Goal: Task Accomplishment & Management: Manage account settings

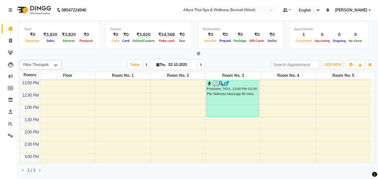
scroll to position [74, 0]
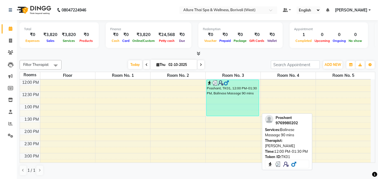
click at [238, 102] on div "Prashant, TK01, 12:00 PM-01:30 PM, Balinese Massage 90 mins" at bounding box center [232, 98] width 52 height 36
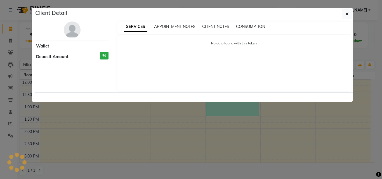
select select "3"
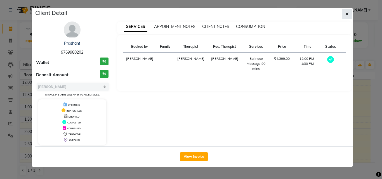
click at [344, 15] on button "button" at bounding box center [347, 14] width 11 height 11
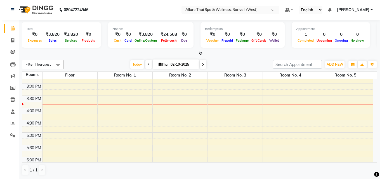
scroll to position [147, 0]
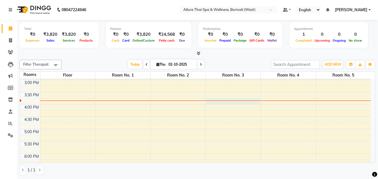
click at [218, 101] on div "9:00 AM 9:30 AM 10:00 AM 10:30 AM 11:00 AM 11:30 AM 12:00 PM 12:30 PM 1:00 PM 1…" at bounding box center [195, 116] width 351 height 369
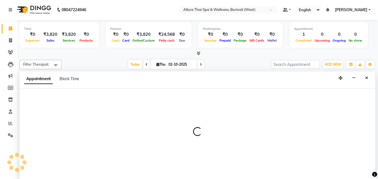
select select "945"
select select "tentative"
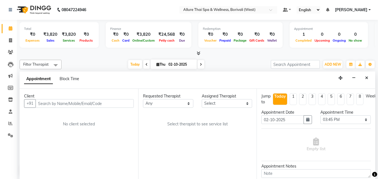
click at [72, 105] on input "text" at bounding box center [85, 103] width 98 height 9
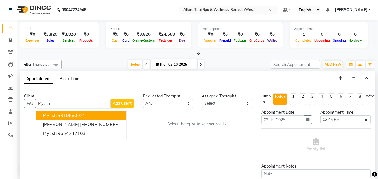
type input "Piyush"
click at [127, 104] on span "Add Client" at bounding box center [122, 103] width 19 height 5
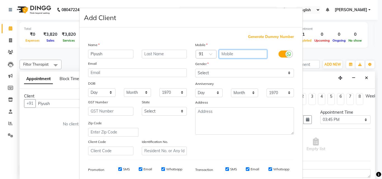
click at [232, 55] on input "text" at bounding box center [243, 54] width 48 height 9
type input "9134547678"
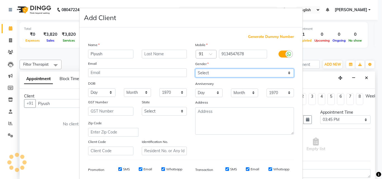
click at [253, 75] on select "Select Male Female Other Prefer Not To Say" at bounding box center [244, 73] width 99 height 9
select select "male"
click at [195, 69] on select "Select Male Female Other Prefer Not To Say" at bounding box center [244, 73] width 99 height 9
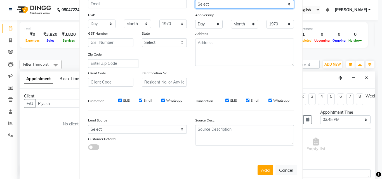
scroll to position [69, 0]
click at [119, 100] on input "SMS" at bounding box center [120, 100] width 4 height 4
checkbox input "false"
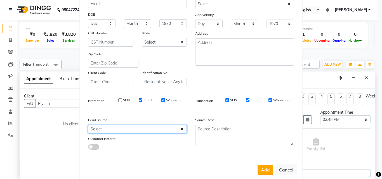
click at [124, 129] on select "Select Walk-in Referral Friend Advertisement Facebook JustDial Google Other Web…" at bounding box center [137, 129] width 99 height 9
select select "47572"
click at [88, 125] on select "Select Walk-in Referral Friend Advertisement Facebook JustDial Google Other Web…" at bounding box center [137, 129] width 99 height 9
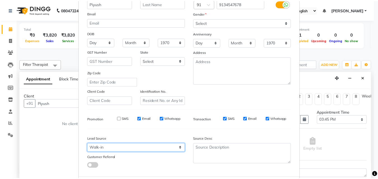
scroll to position [79, 0]
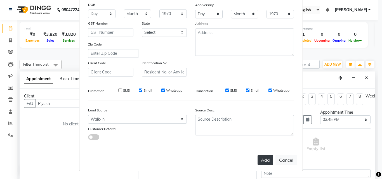
click at [264, 160] on button "Add" at bounding box center [265, 160] width 16 height 10
type input "9134547678"
select select
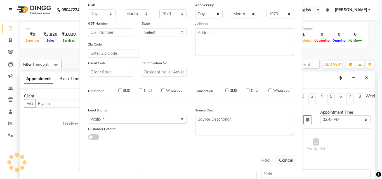
select select
checkbox input "false"
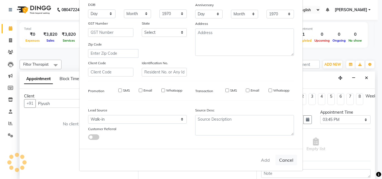
checkbox input "false"
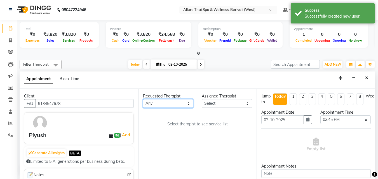
click at [167, 103] on select "Any Amy Dintei Nani Rebecca Rody Tharyee" at bounding box center [168, 103] width 50 height 9
select select "71484"
click at [143, 99] on select "Any Amy Dintei Nani Rebecca Rody Tharyee" at bounding box center [168, 103] width 50 height 9
select select "71484"
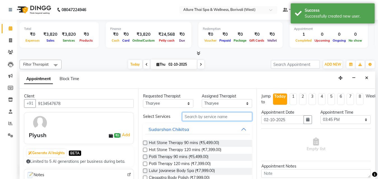
click at [203, 114] on input "text" at bounding box center [217, 116] width 70 height 9
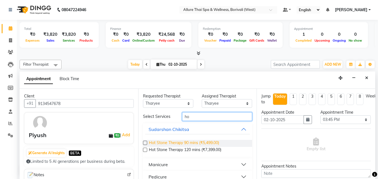
type input "h"
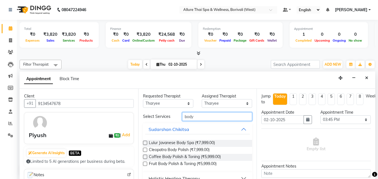
scroll to position [22, 0]
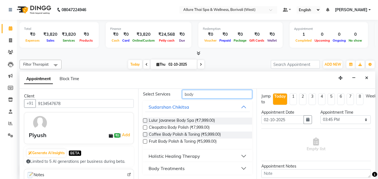
type input "body"
click at [199, 158] on div "Holistic Healing Therapy" at bounding box center [173, 156] width 51 height 7
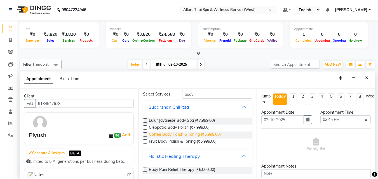
scroll to position [38, 0]
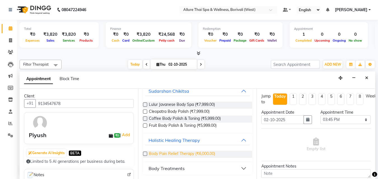
click at [206, 152] on span "Body Pain Relief Therapy (₹6,000.00)" at bounding box center [182, 154] width 66 height 7
checkbox input "false"
select select "4285"
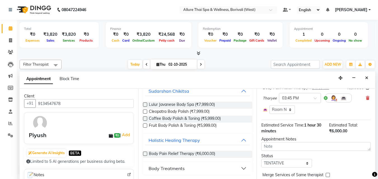
scroll to position [75, 0]
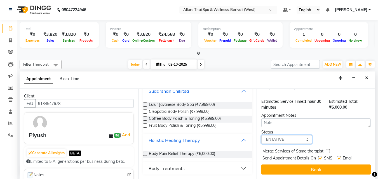
click at [293, 135] on select "Select TENTATIVE CONFIRM CHECK-IN UPCOMING" at bounding box center [286, 139] width 50 height 9
select select "check-in"
click at [261, 135] on select "Select TENTATIVE CONFIRM CHECK-IN UPCOMING" at bounding box center [286, 139] width 50 height 9
click at [320, 156] on label at bounding box center [320, 158] width 4 height 4
click at [320, 157] on input "checkbox" at bounding box center [320, 159] width 4 height 4
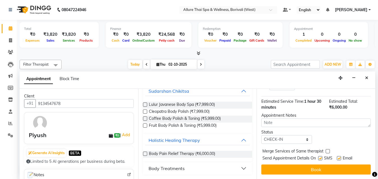
checkbox input "false"
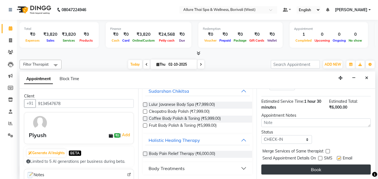
click at [323, 166] on button "Book" at bounding box center [315, 170] width 109 height 10
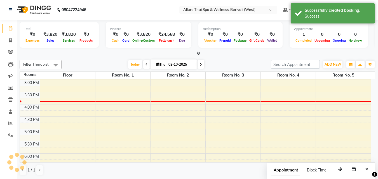
scroll to position [0, 0]
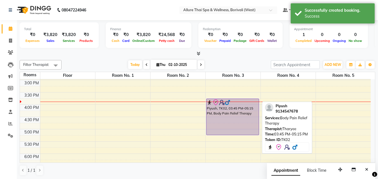
click at [247, 130] on div "Piyush, TK02, 03:45 PM-05:15 PM, Body Pain Relief Therapy" at bounding box center [232, 117] width 52 height 36
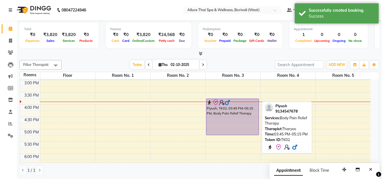
select select "8"
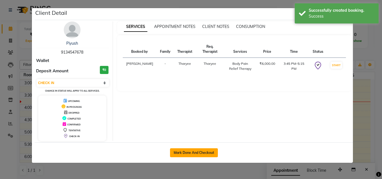
click at [202, 154] on button "Mark Done And Checkout" at bounding box center [194, 152] width 48 height 9
select select "6772"
select select "service"
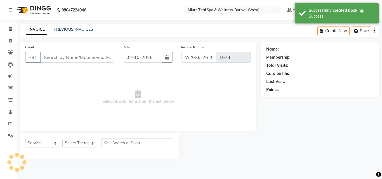
type input "9134547678"
select select "71484"
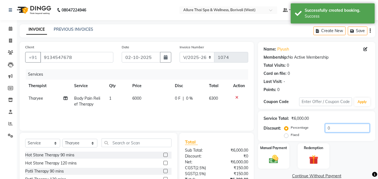
click at [335, 126] on input "0" at bounding box center [347, 128] width 44 height 9
click at [290, 136] on label "Fixed" at bounding box center [294, 135] width 8 height 5
click at [287, 136] on input "Fixed" at bounding box center [287, 135] width 4 height 4
radio input "true"
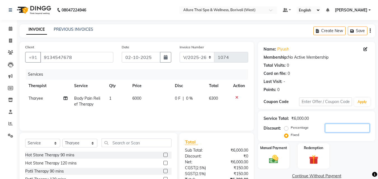
click at [335, 128] on input "number" at bounding box center [347, 128] width 44 height 9
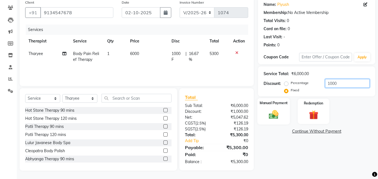
type input "1000"
click at [277, 115] on img at bounding box center [274, 114] width 16 height 11
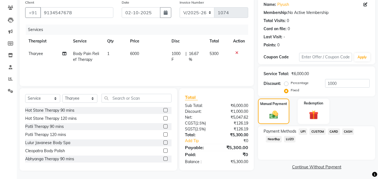
click at [333, 133] on span "CARD" at bounding box center [334, 132] width 12 height 6
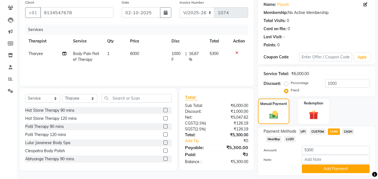
scroll to position [61, 0]
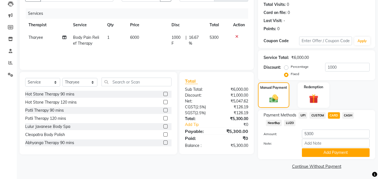
click at [332, 113] on span "CARD" at bounding box center [334, 115] width 12 height 6
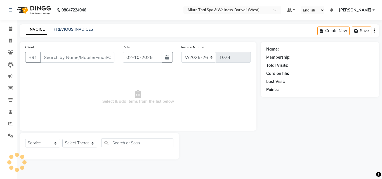
select select "6772"
select select "service"
type input "9134547678"
select select "71484"
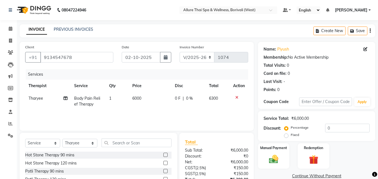
click at [290, 137] on label "Fixed" at bounding box center [294, 135] width 8 height 5
click at [286, 137] on input "Fixed" at bounding box center [287, 135] width 4 height 4
radio input "true"
click at [340, 128] on input "0" at bounding box center [347, 128] width 44 height 9
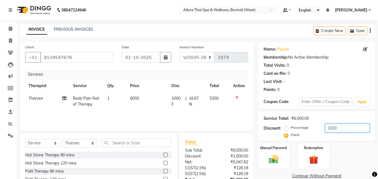
scroll to position [45, 0]
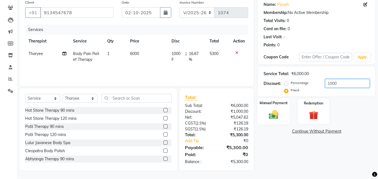
type input "1000"
click at [284, 113] on div "Manual Payment" at bounding box center [273, 111] width 33 height 27
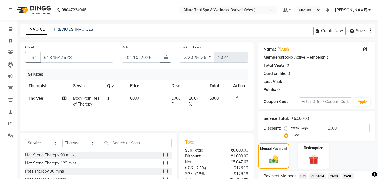
scroll to position [45, 0]
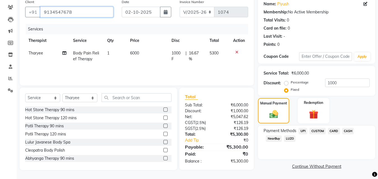
click at [57, 9] on input "9134547678" at bounding box center [76, 12] width 73 height 11
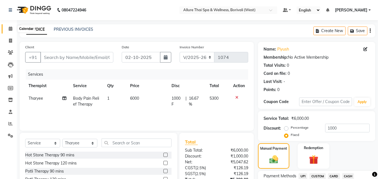
click at [11, 27] on icon at bounding box center [11, 29] width 4 height 4
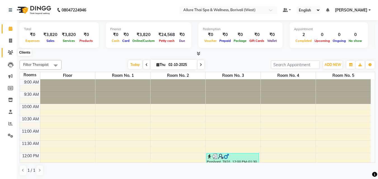
click at [12, 53] on icon at bounding box center [10, 52] width 5 height 4
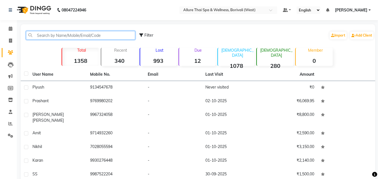
click at [61, 35] on input "text" at bounding box center [80, 35] width 109 height 9
paste input "9134547678"
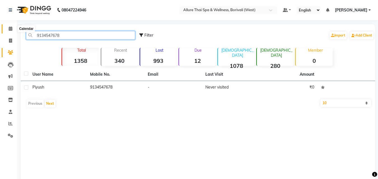
type input "9134547678"
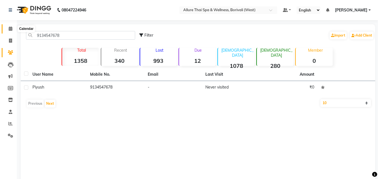
click at [11, 28] on icon at bounding box center [11, 29] width 4 height 4
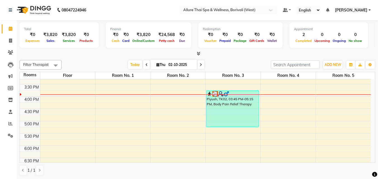
scroll to position [154, 0]
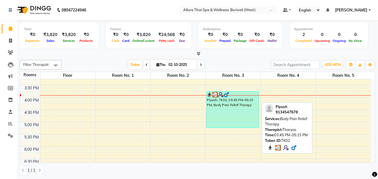
click at [231, 102] on div "Piyush, TK02, 03:45 PM-05:15 PM, Body Pain Relief Therapy" at bounding box center [232, 110] width 52 height 36
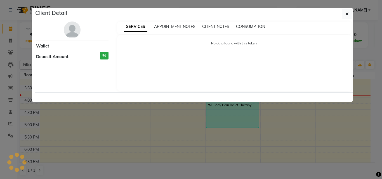
select select "3"
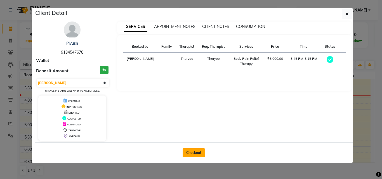
click at [196, 153] on button "Checkout" at bounding box center [194, 152] width 22 height 9
select select "service"
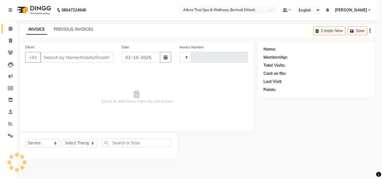
type input "1074"
select select "6772"
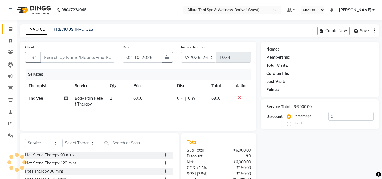
type input "9134547678"
select select "71484"
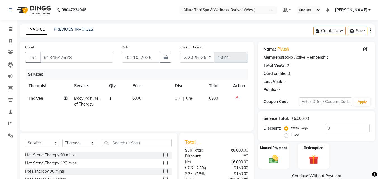
click at [290, 134] on label "Fixed" at bounding box center [294, 135] width 8 height 5
click at [288, 134] on input "Fixed" at bounding box center [287, 135] width 4 height 4
radio input "true"
click at [337, 127] on input "0" at bounding box center [347, 128] width 44 height 9
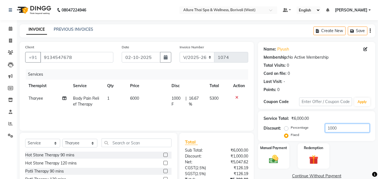
scroll to position [45, 0]
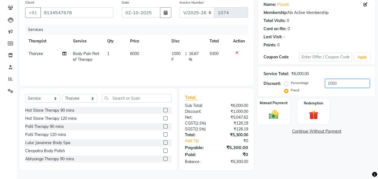
type input "1000"
click at [284, 118] on div "Manual Payment" at bounding box center [273, 111] width 33 height 27
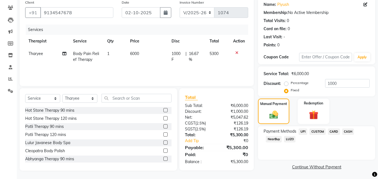
click at [329, 131] on span "CARD" at bounding box center [334, 132] width 12 height 6
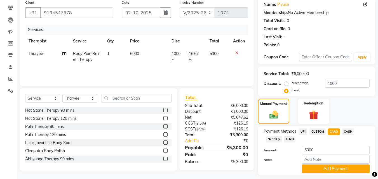
click at [237, 53] on icon at bounding box center [236, 53] width 3 height 4
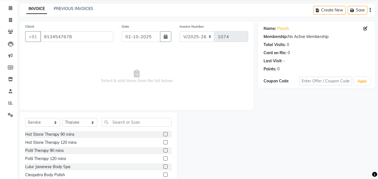
scroll to position [20, 0]
click at [62, 38] on input "9134547678" at bounding box center [76, 37] width 73 height 11
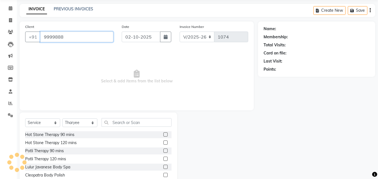
type input "99998888"
click at [13, 9] on span at bounding box center [11, 8] width 10 height 6
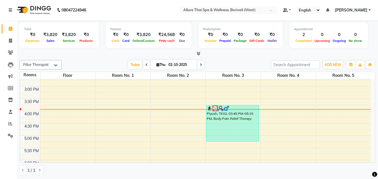
scroll to position [141, 0]
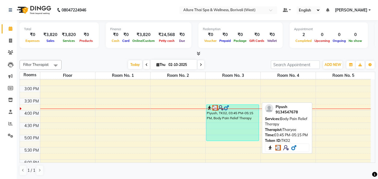
click at [220, 118] on div "Piyush, TK02, 03:45 PM-05:15 PM, Body Pain Relief Therapy" at bounding box center [232, 123] width 52 height 36
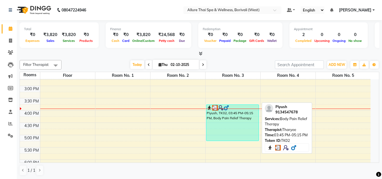
select select "3"
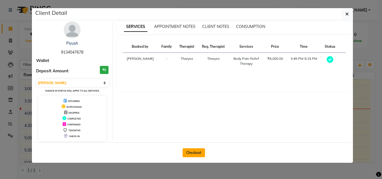
click at [192, 152] on button "Checkout" at bounding box center [194, 152] width 22 height 9
select select "service"
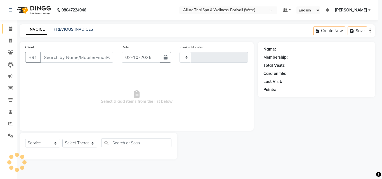
type input "1074"
select select "6772"
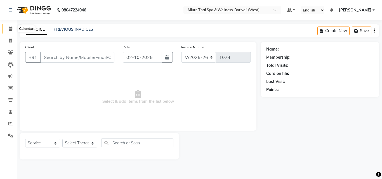
click at [8, 29] on span at bounding box center [11, 29] width 10 height 6
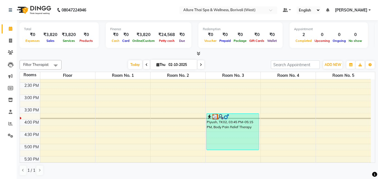
scroll to position [133, 0]
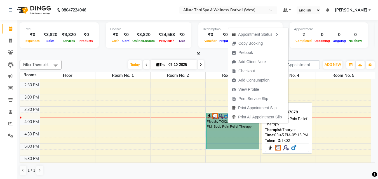
click at [247, 139] on link "Piyush, TK02, 03:45 PM-05:15 PM, Body Pain Relief Therapy" at bounding box center [232, 131] width 53 height 37
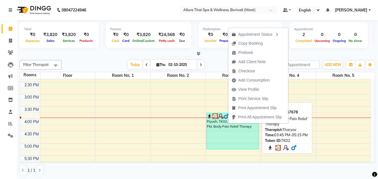
select select "3"
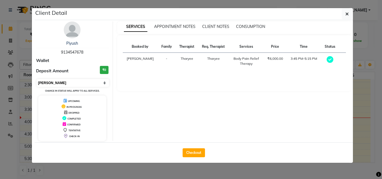
click at [96, 82] on select "Select MARK DONE UPCOMING" at bounding box center [73, 83] width 72 height 8
click at [198, 151] on button "Checkout" at bounding box center [194, 152] width 22 height 9
select select "service"
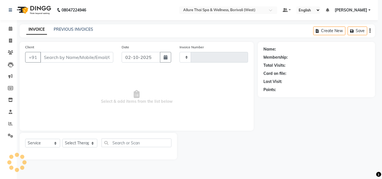
type input "1074"
select select "6772"
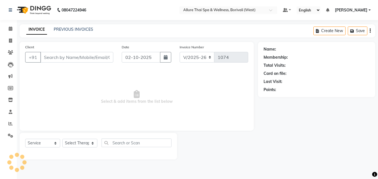
type input "9134547678"
select select "71484"
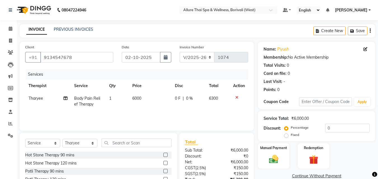
scroll to position [45, 0]
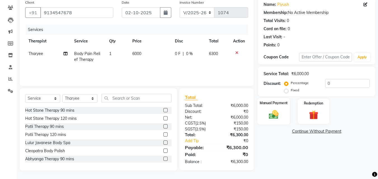
click at [276, 115] on img at bounding box center [274, 114] width 16 height 11
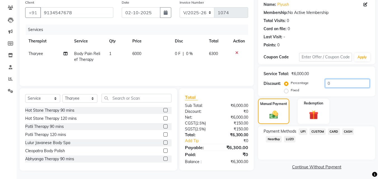
click at [331, 82] on input "0" at bounding box center [347, 83] width 44 height 9
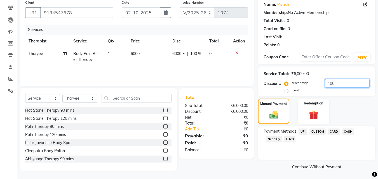
type input "100"
click at [287, 94] on div "Percentage Fixed" at bounding box center [305, 87] width 40 height 15
click at [290, 91] on label "Fixed" at bounding box center [294, 90] width 8 height 5
click at [287, 91] on input "Fixed" at bounding box center [287, 90] width 4 height 4
radio input "true"
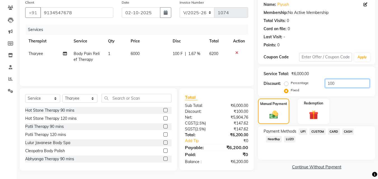
click at [342, 85] on input "100" at bounding box center [347, 83] width 44 height 9
type input "1"
type input "1300"
click at [332, 134] on span "CARD" at bounding box center [334, 132] width 12 height 6
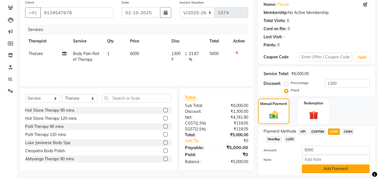
click at [324, 171] on button "Add Payment" at bounding box center [336, 169] width 68 height 9
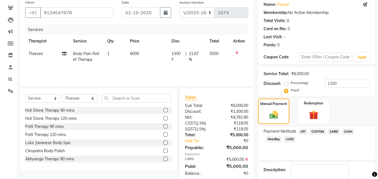
scroll to position [77, 0]
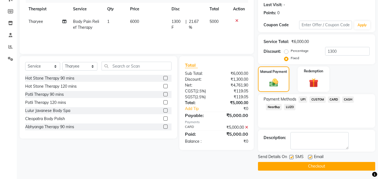
click at [291, 156] on label at bounding box center [291, 157] width 4 height 4
click at [291, 156] on input "checkbox" at bounding box center [291, 158] width 4 height 4
checkbox input "false"
click at [293, 165] on button "Checkout" at bounding box center [316, 166] width 117 height 9
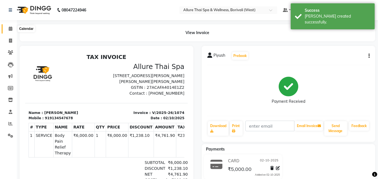
click at [10, 29] on icon at bounding box center [11, 29] width 4 height 4
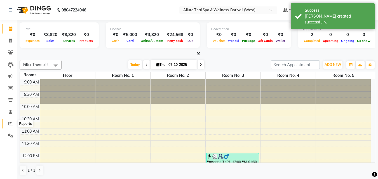
click at [12, 124] on icon at bounding box center [10, 124] width 4 height 4
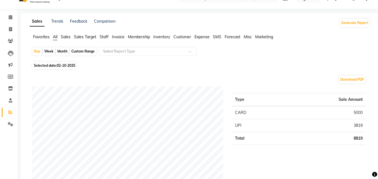
scroll to position [12, 0]
click at [13, 17] on span at bounding box center [11, 17] width 10 height 6
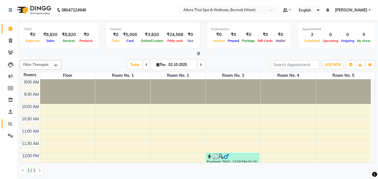
click at [9, 120] on link "Reports" at bounding box center [8, 123] width 13 height 9
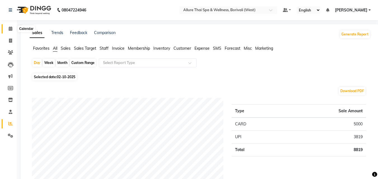
click at [8, 27] on span at bounding box center [11, 29] width 10 height 6
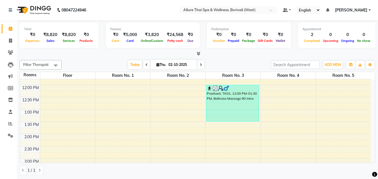
scroll to position [70, 0]
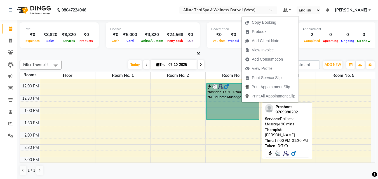
click at [225, 110] on link "Prashant, TK01, 12:00 PM-01:30 PM, Balinese Massage 90 mins" at bounding box center [232, 101] width 53 height 37
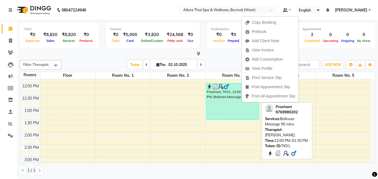
select select "3"
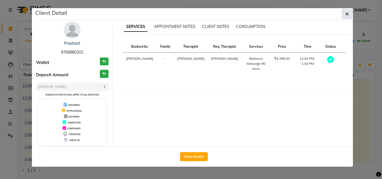
click at [350, 15] on button "button" at bounding box center [347, 14] width 11 height 11
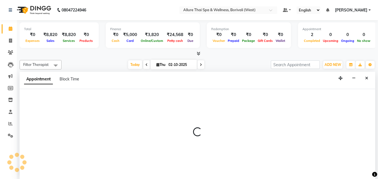
scroll to position [0, 0]
select select "735"
select select "tentative"
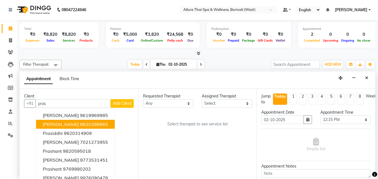
click at [80, 126] on ngb-highlight "9820398965" at bounding box center [94, 125] width 28 height 6
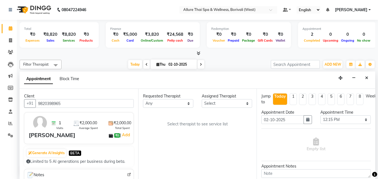
type input "9820398965"
click at [163, 104] on select "Any Amy Dintei Nani Rebecca Rody Tharyee" at bounding box center [168, 103] width 50 height 9
select select "55364"
click at [143, 99] on select "Any Amy Dintei Nani Rebecca Rody Tharyee" at bounding box center [168, 103] width 50 height 9
select select "55364"
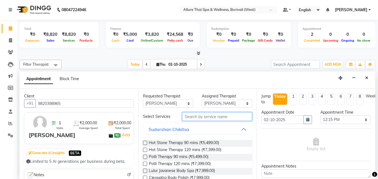
click at [193, 115] on input "text" at bounding box center [217, 116] width 70 height 9
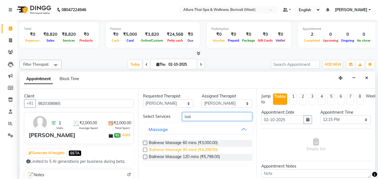
type input "bali"
click at [198, 148] on span "Balinese Massage 90 mins (₹4,399.00)" at bounding box center [183, 150] width 69 height 7
checkbox input "true"
select select "4284"
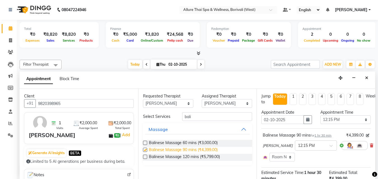
checkbox input "false"
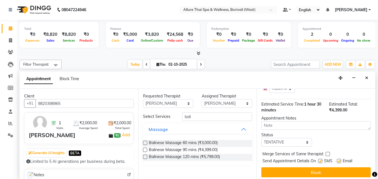
scroll to position [75, 0]
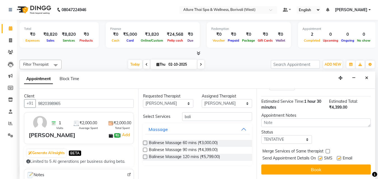
click at [320, 156] on label at bounding box center [320, 158] width 4 height 4
click at [320, 157] on input "checkbox" at bounding box center [320, 159] width 4 height 4
checkbox input "false"
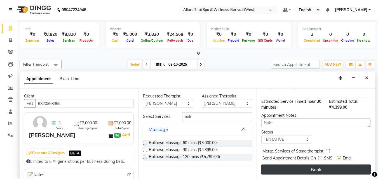
click at [315, 165] on button "Book" at bounding box center [315, 170] width 109 height 10
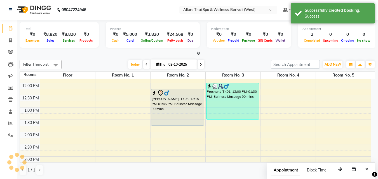
scroll to position [0, 0]
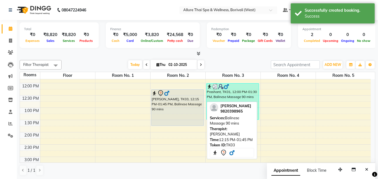
click at [166, 101] on div "[PERSON_NAME], TK03, 12:15 PM-01:45 PM, Balinese Massage 90 mins" at bounding box center [177, 108] width 52 height 36
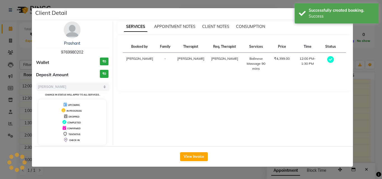
select select "7"
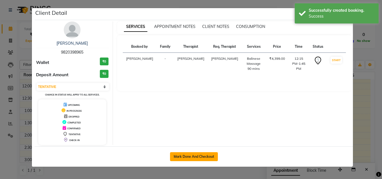
click at [194, 155] on button "Mark Done And Checkout" at bounding box center [194, 156] width 48 height 9
select select "6772"
select select "service"
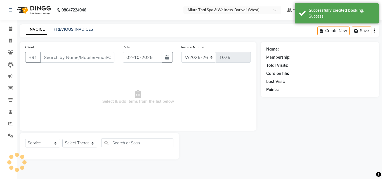
type input "9820398965"
select select "55364"
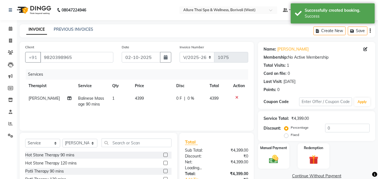
click at [290, 135] on label "Fixed" at bounding box center [294, 135] width 8 height 5
click at [288, 135] on input "Fixed" at bounding box center [287, 135] width 4 height 4
radio input "true"
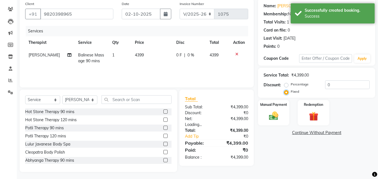
scroll to position [45, 0]
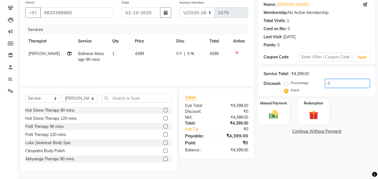
click at [332, 83] on input "0" at bounding box center [347, 83] width 44 height 9
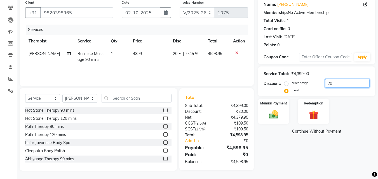
type input "2"
type input "799"
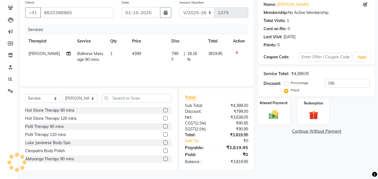
click at [278, 106] on div "Manual Payment" at bounding box center [273, 111] width 33 height 27
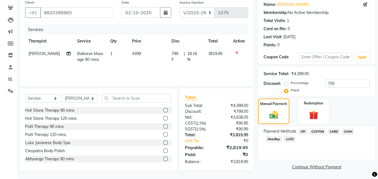
click at [301, 130] on span "UPI" at bounding box center [302, 132] width 9 height 6
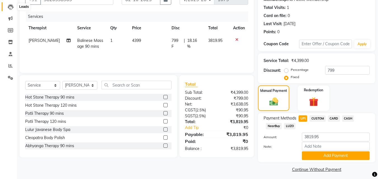
scroll to position [0, 0]
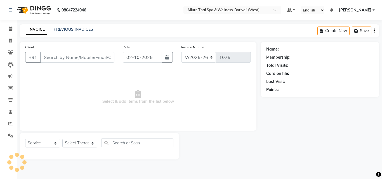
select select "6772"
select select "service"
type input "9820398965"
select select "55364"
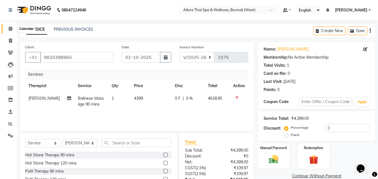
click at [11, 28] on icon at bounding box center [11, 29] width 4 height 4
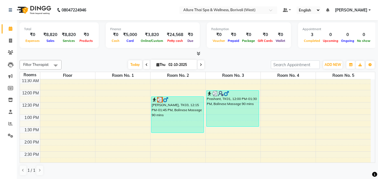
scroll to position [63, 0]
